Goal: Transaction & Acquisition: Purchase product/service

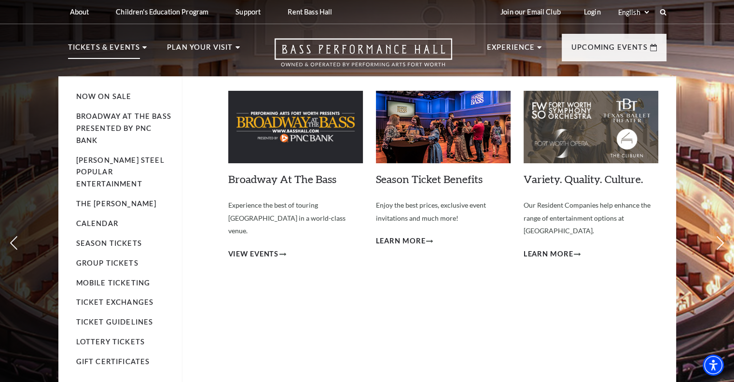
click at [300, 148] on img at bounding box center [295, 127] width 135 height 72
click at [265, 248] on span "View Events" at bounding box center [253, 254] width 51 height 12
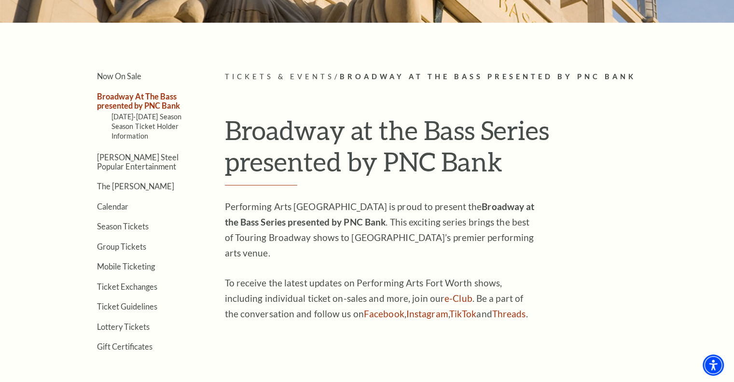
scroll to position [200, 0]
click at [113, 204] on link "Calendar" at bounding box center [112, 206] width 31 height 9
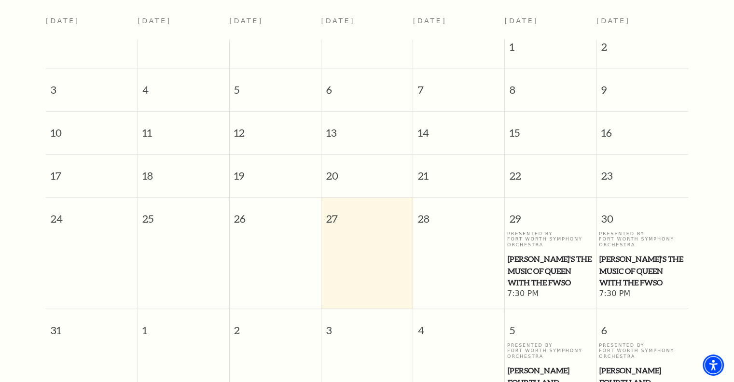
scroll to position [265, 0]
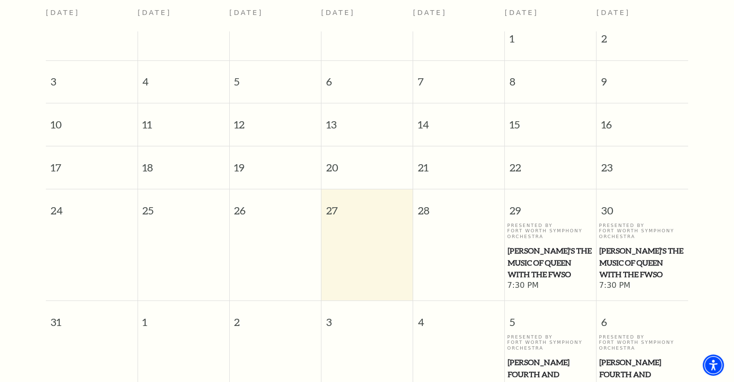
click at [543, 261] on span "[PERSON_NAME]'s The Music of Queen with the FWSO" at bounding box center [551, 263] width 86 height 36
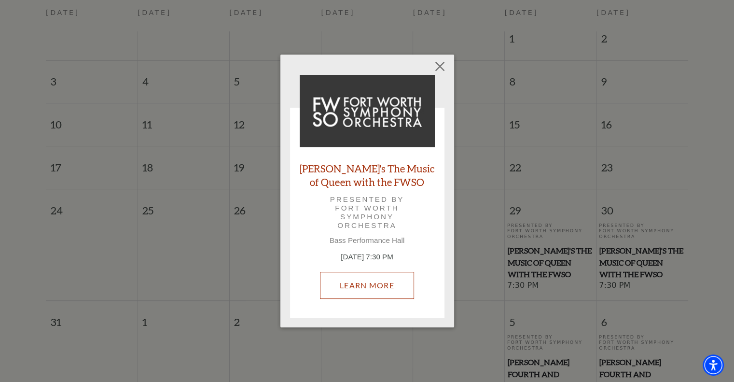
click at [375, 274] on link "Learn More" at bounding box center [367, 285] width 94 height 27
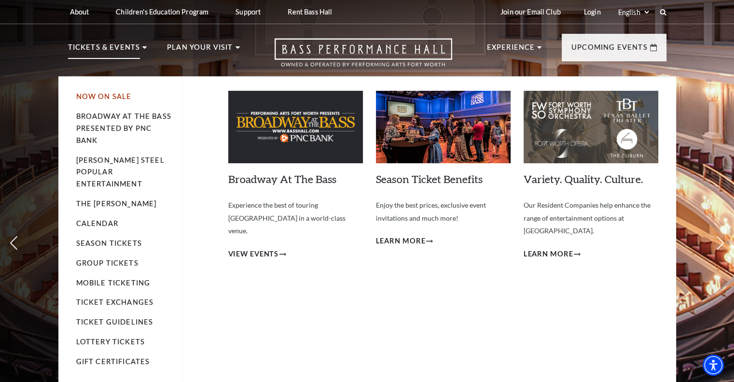
click at [114, 98] on link "Now On Sale" at bounding box center [104, 96] width 56 height 8
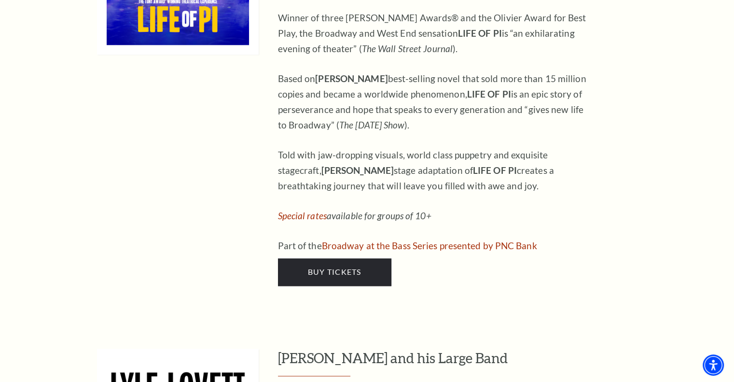
scroll to position [1293, 0]
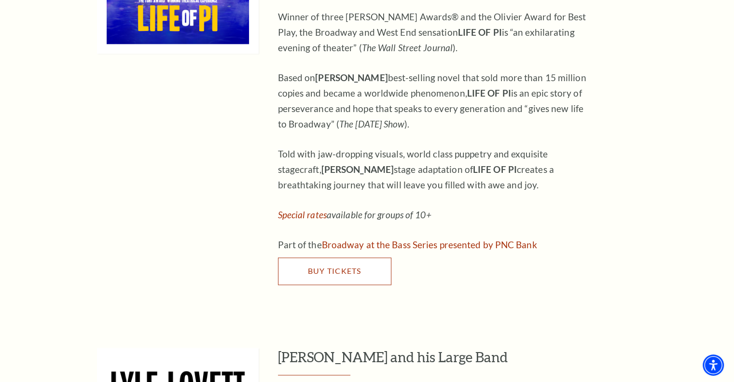
click at [351, 266] on span "Buy Tickets" at bounding box center [334, 270] width 54 height 9
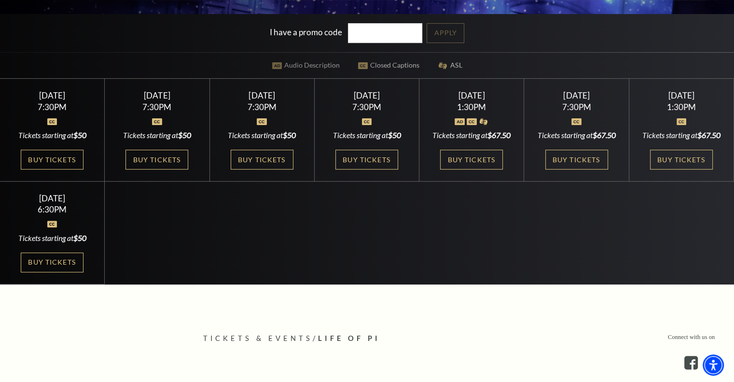
scroll to position [287, 0]
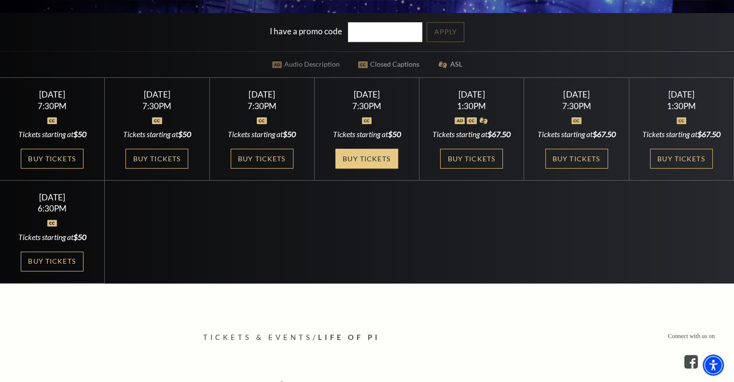
click at [369, 159] on link "Buy Tickets" at bounding box center [366, 159] width 63 height 20
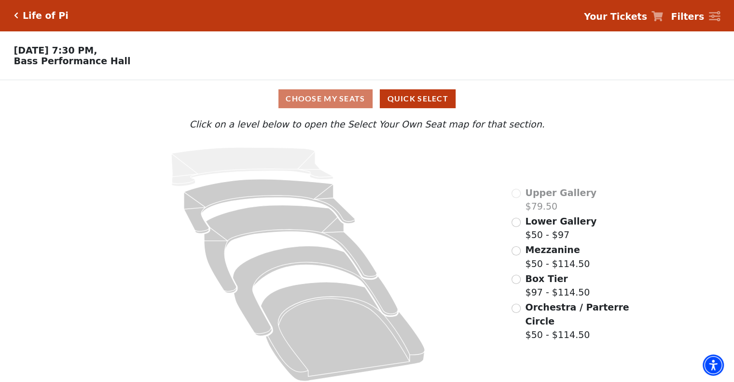
click at [278, 65] on p "[DATE] 7:30 PM, [GEOGRAPHIC_DATA]" at bounding box center [275, 55] width 551 height 21
